Goal: Information Seeking & Learning: Learn about a topic

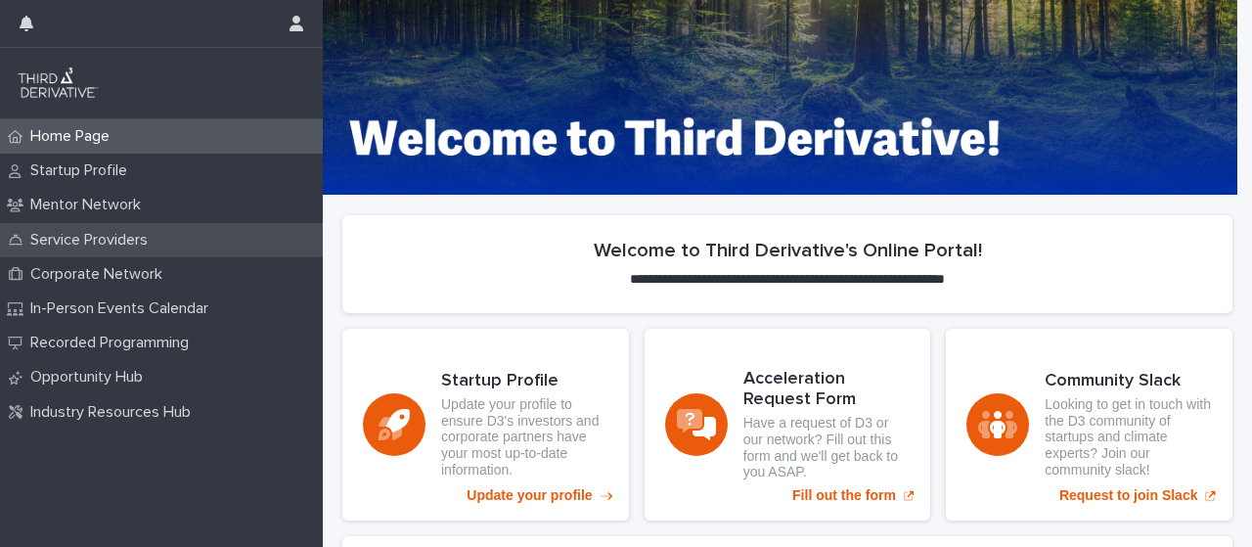
click at [163, 236] on p "Service Providers" at bounding box center [92, 240] width 141 height 19
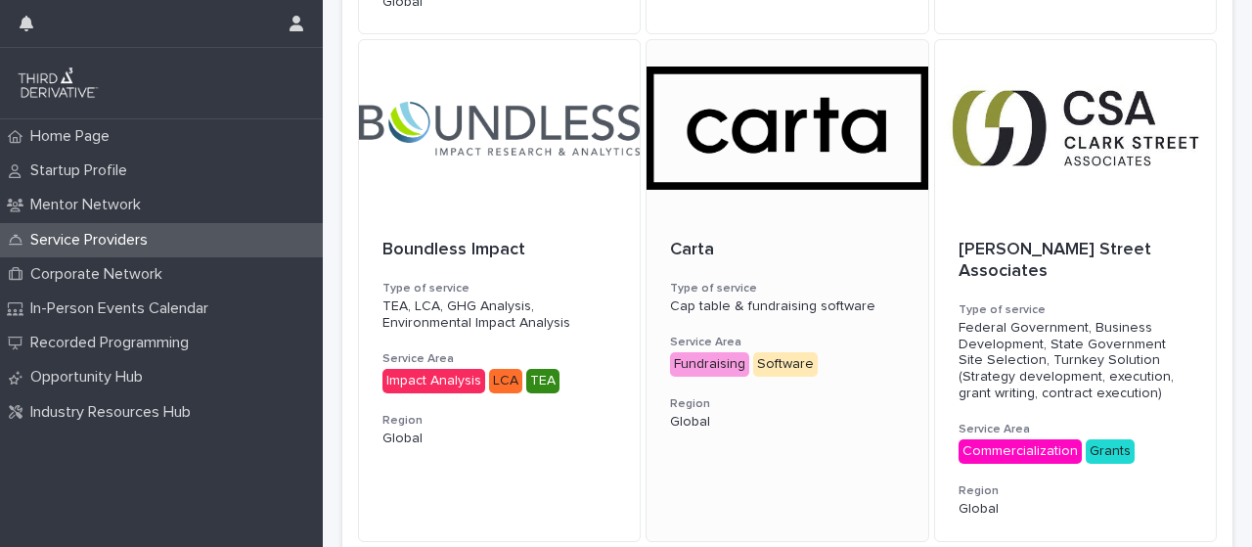
scroll to position [1559, 0]
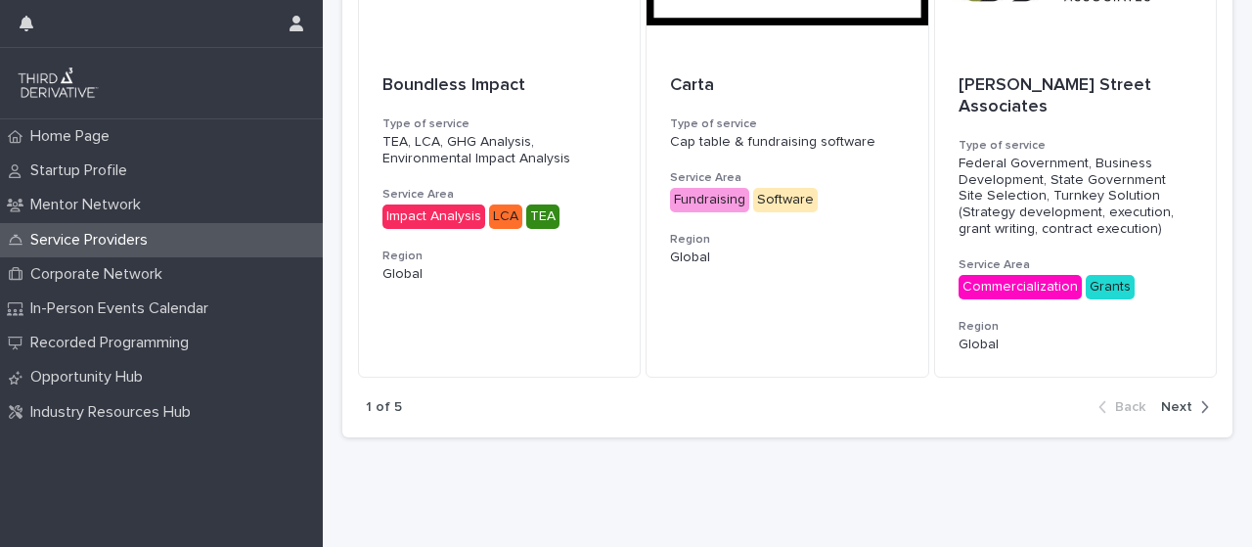
click at [1167, 400] on span "Next" at bounding box center [1176, 407] width 31 height 14
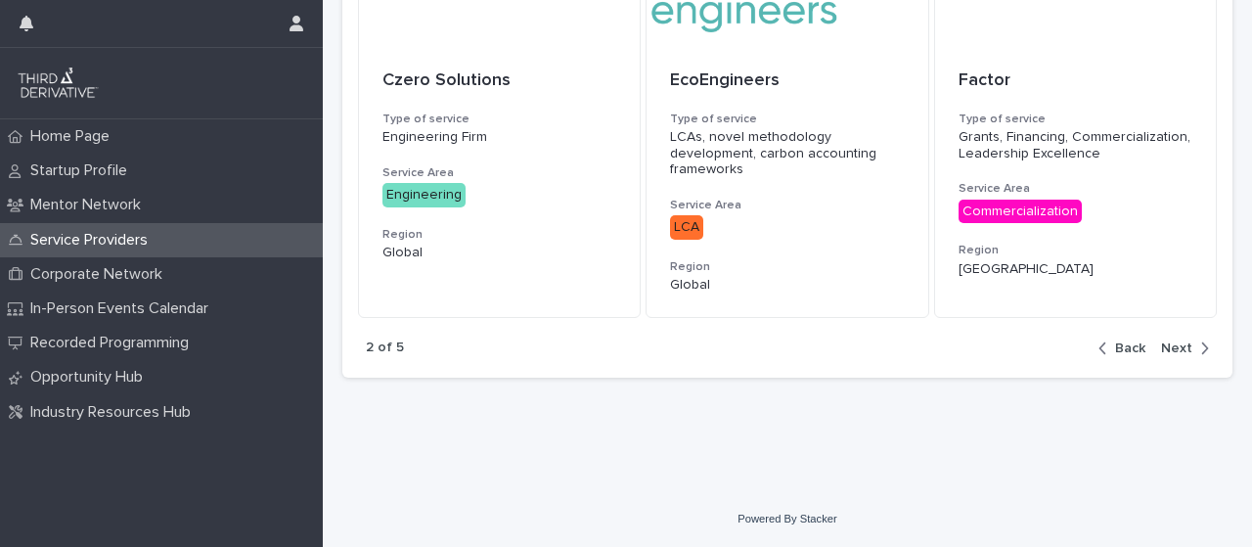
scroll to position [1499, 0]
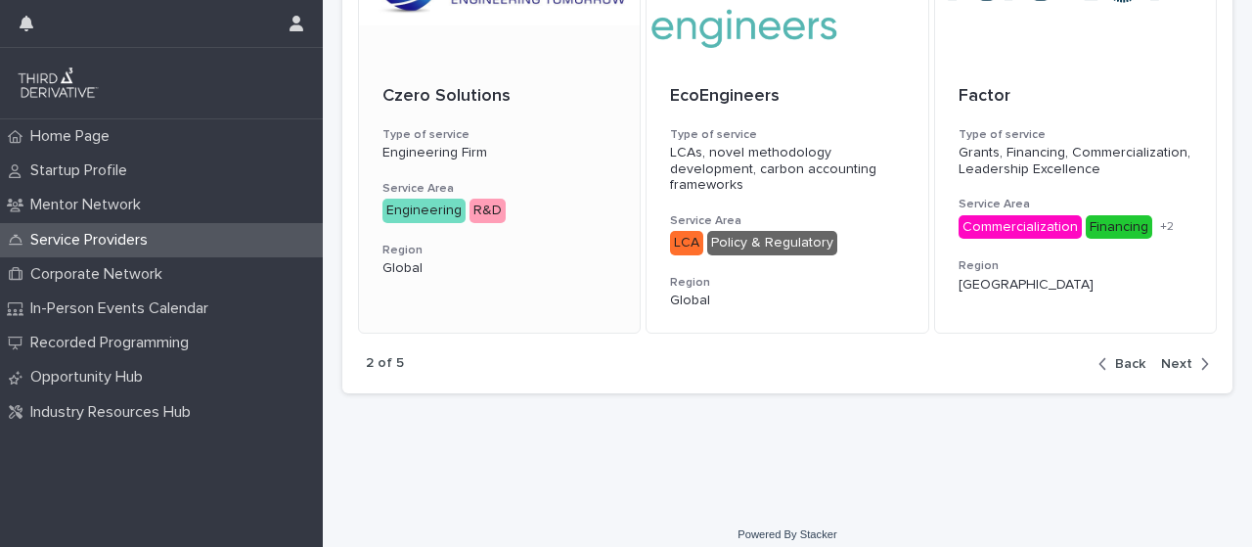
click at [432, 63] on div "Czero Solutions Type of service Engineering Firm Service Area Engineering R&D +…" at bounding box center [499, 182] width 281 height 238
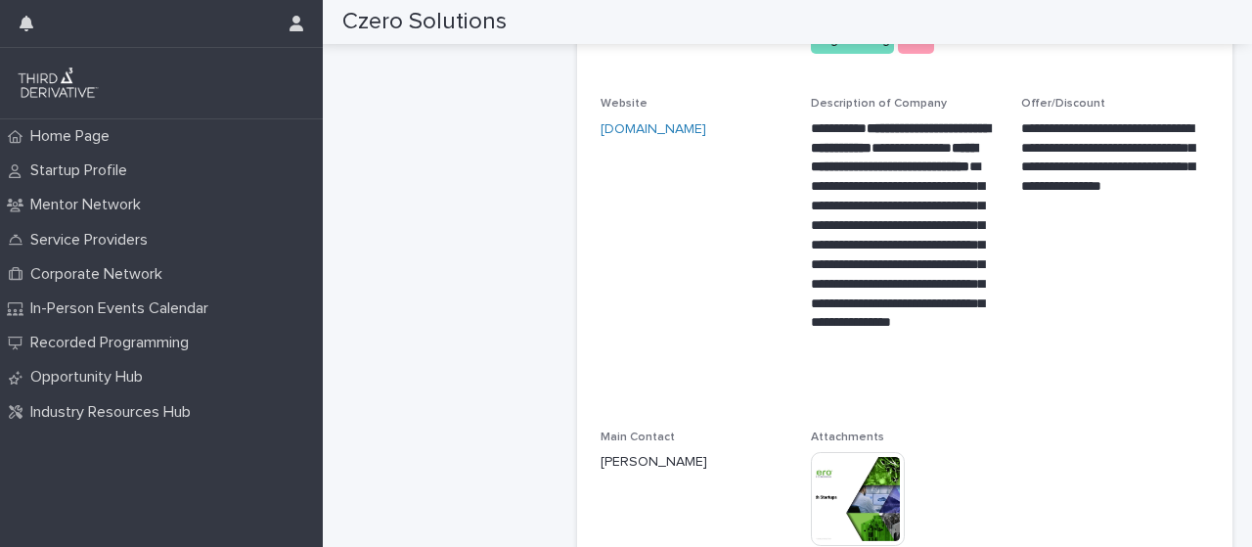
scroll to position [484, 0]
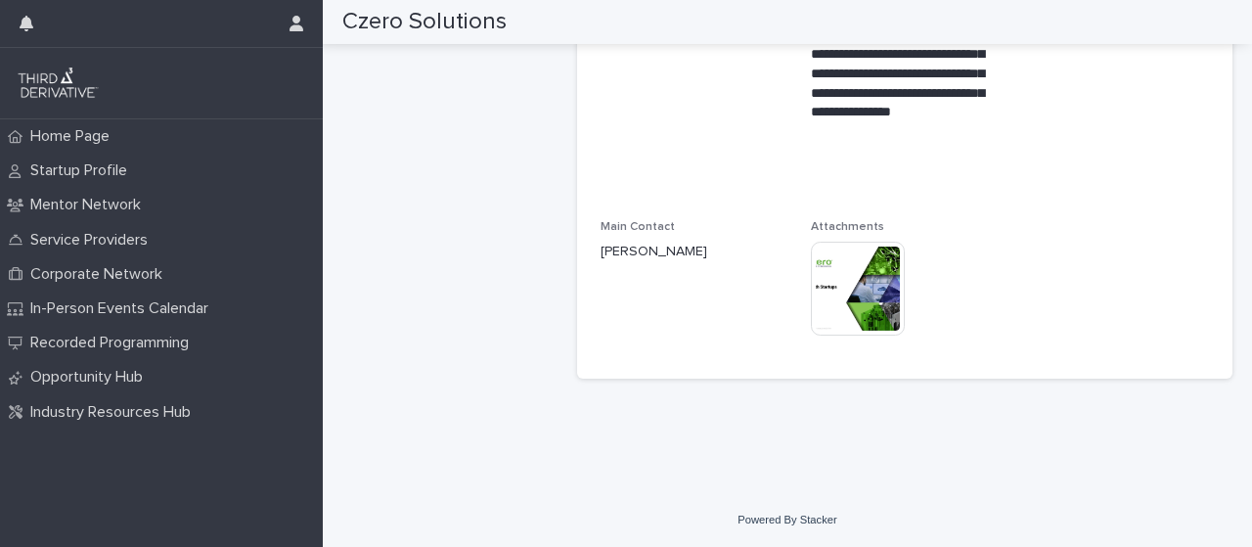
click at [848, 274] on img at bounding box center [858, 289] width 94 height 94
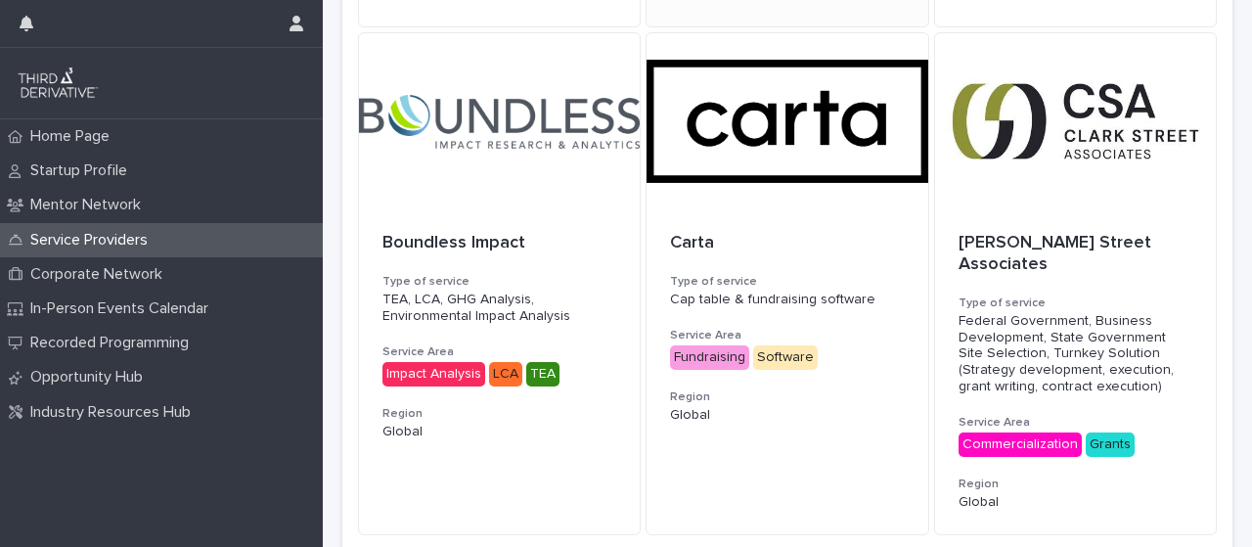
scroll to position [1564, 0]
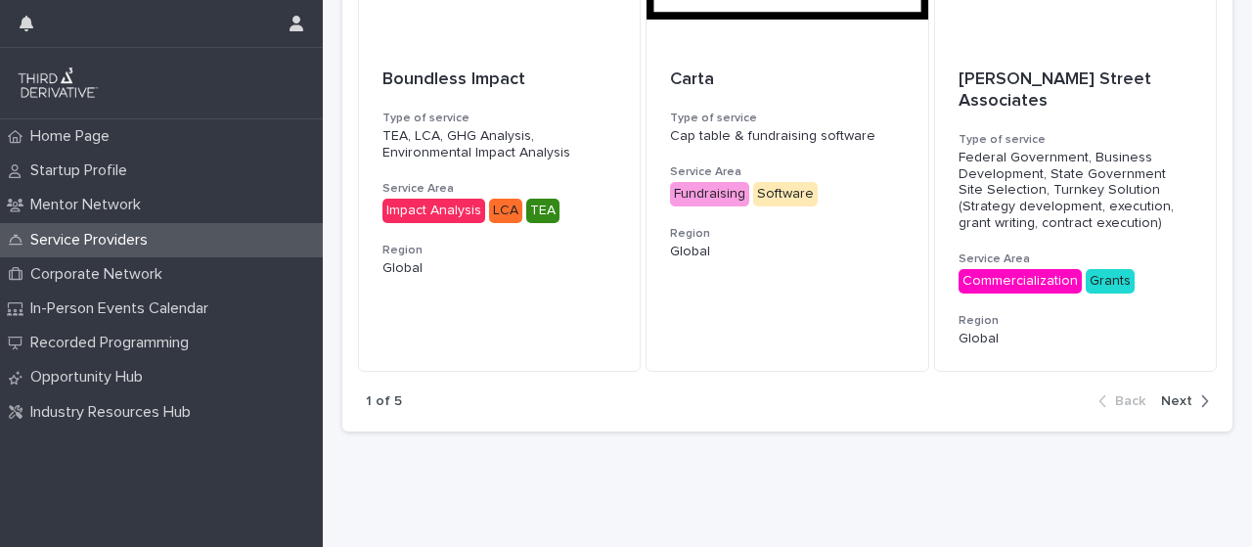
click at [1161, 394] on span "Next" at bounding box center [1176, 401] width 31 height 14
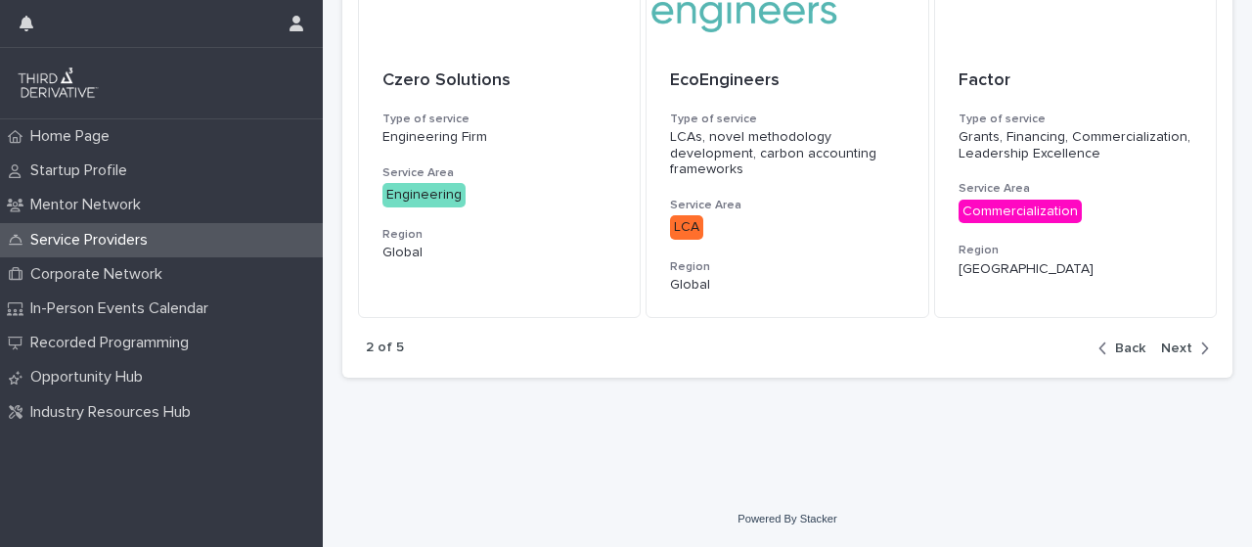
scroll to position [1499, 0]
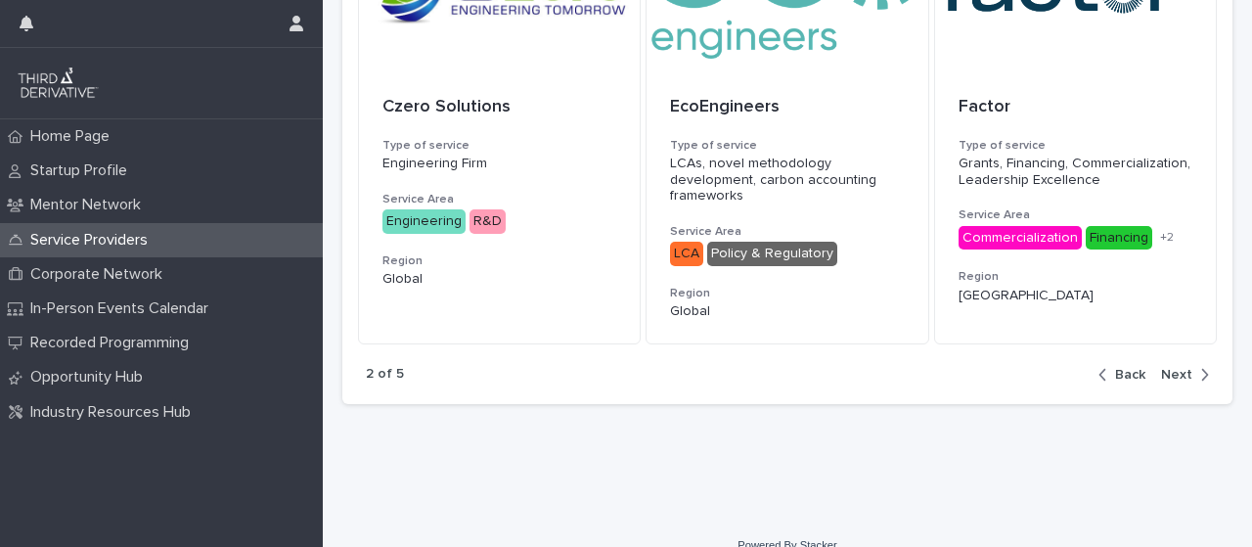
click at [1154, 345] on div "2 of 5 Back Next" at bounding box center [787, 374] width 890 height 60
click at [1161, 367] on span "Next" at bounding box center [1176, 374] width 31 height 14
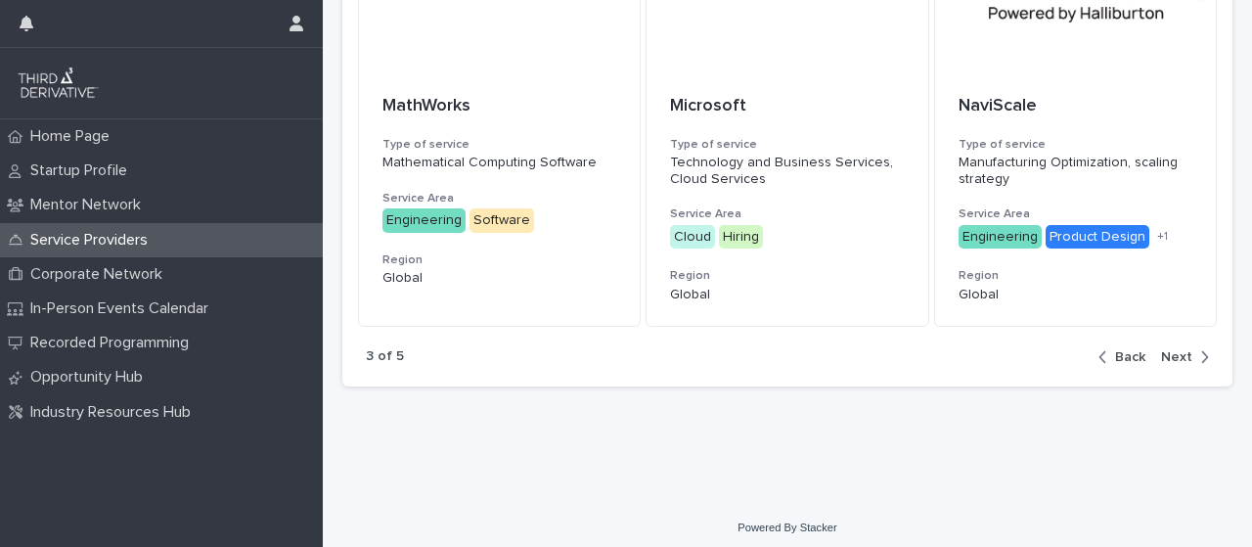
scroll to position [1397, 0]
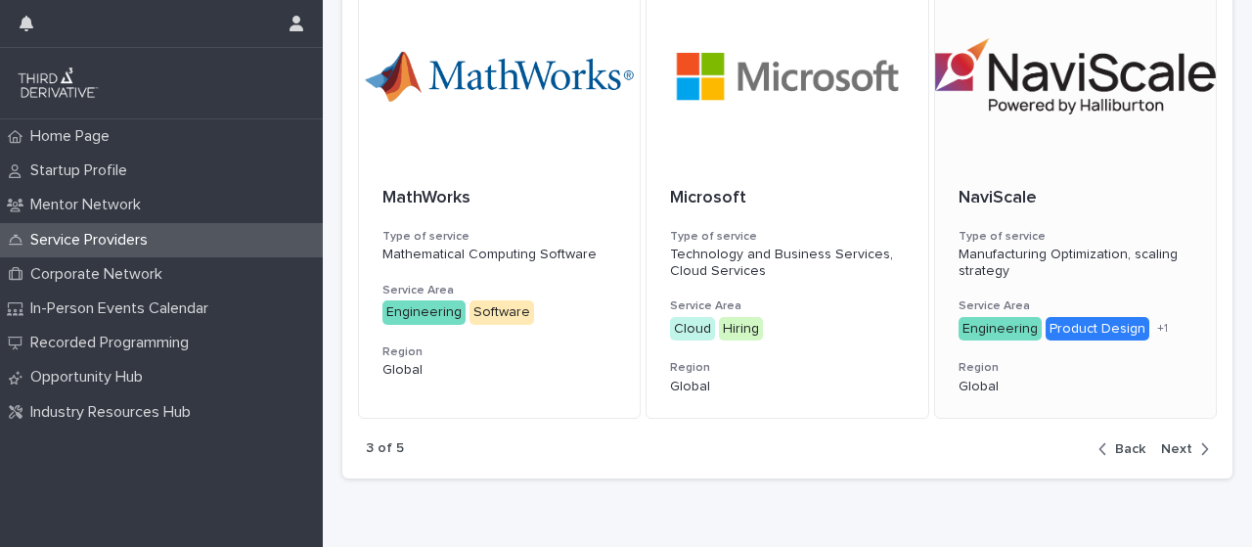
click at [1006, 95] on div at bounding box center [1075, 76] width 281 height 176
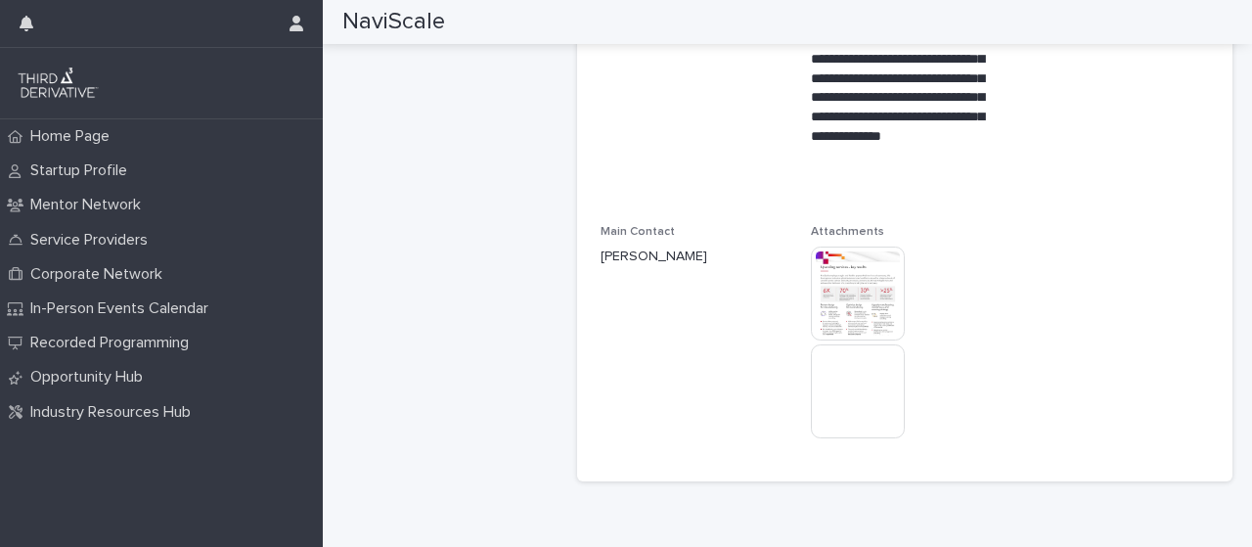
scroll to position [486, 0]
click at [864, 274] on img at bounding box center [858, 292] width 94 height 94
